Goal: Task Accomplishment & Management: Manage account settings

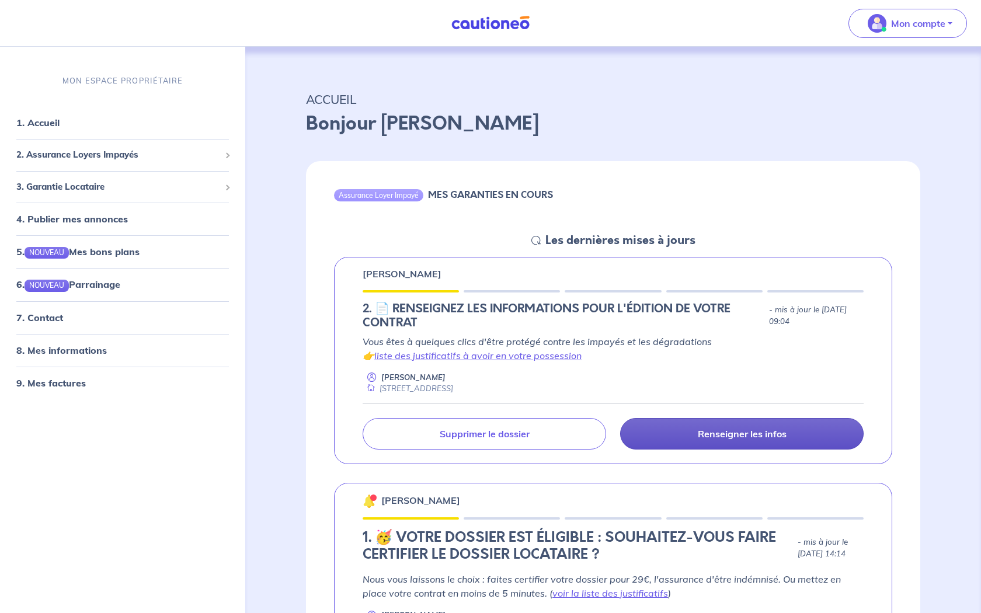
click at [749, 436] on p "Renseigner les infos" at bounding box center [742, 434] width 89 height 12
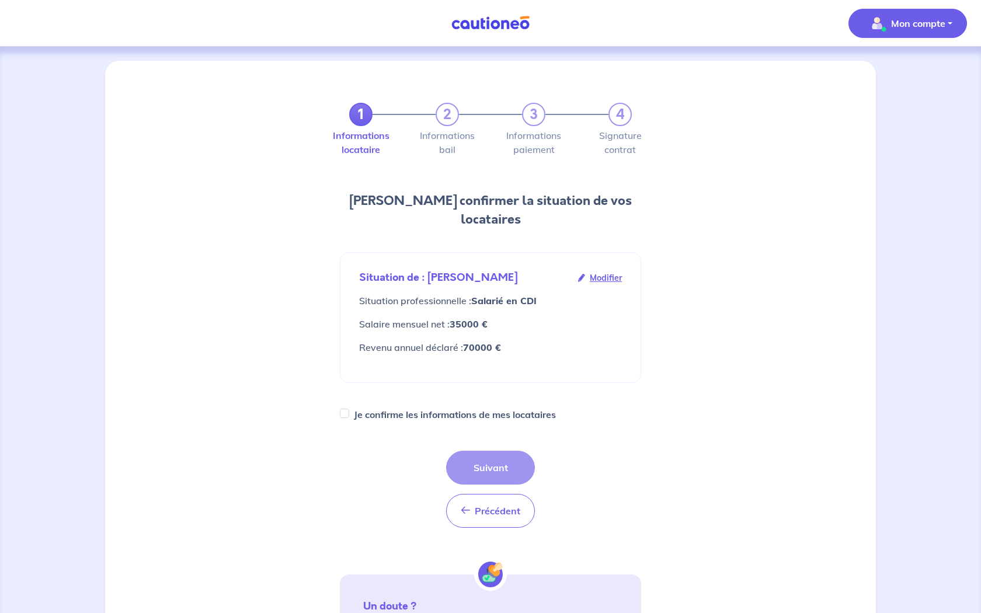
click at [942, 27] on p "Mon compte" at bounding box center [918, 23] width 54 height 14
click at [882, 103] on link "Me déconnecter" at bounding box center [896, 100] width 94 height 19
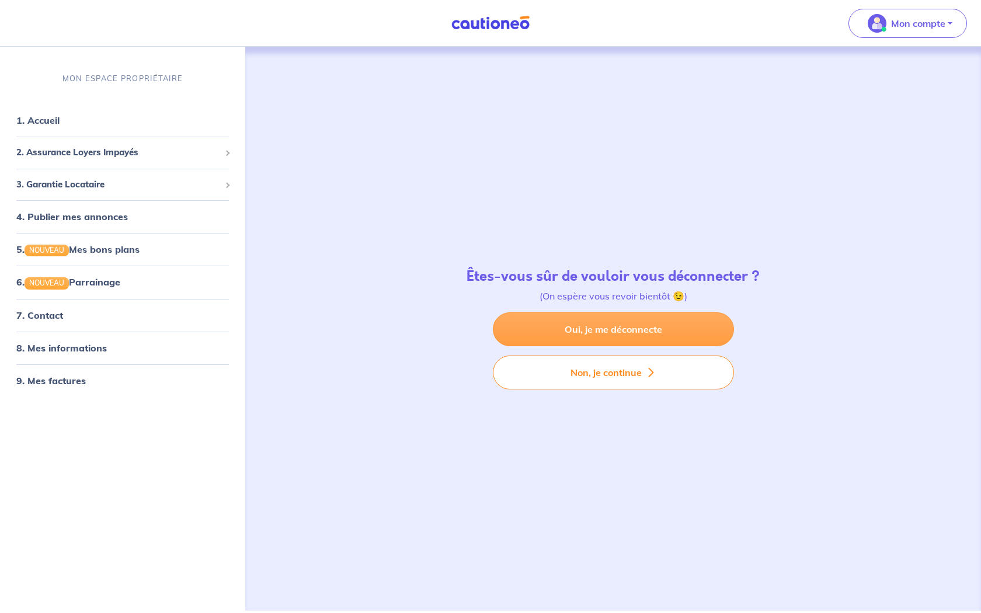
click at [585, 344] on link "Oui, je me déconnecte" at bounding box center [613, 329] width 241 height 34
